Goal: Task Accomplishment & Management: Use online tool/utility

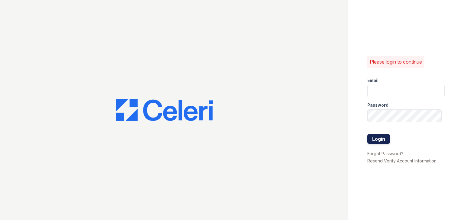
type input "[EMAIL_ADDRESS][DOMAIN_NAME]"
click at [384, 136] on button "Login" at bounding box center [378, 139] width 23 height 10
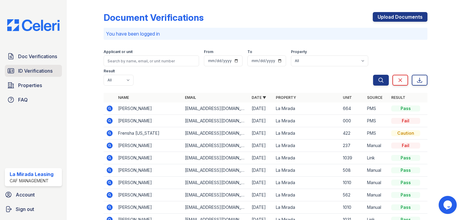
click at [42, 70] on span "ID Verifications" at bounding box center [35, 70] width 34 height 7
